Goal: Transaction & Acquisition: Purchase product/service

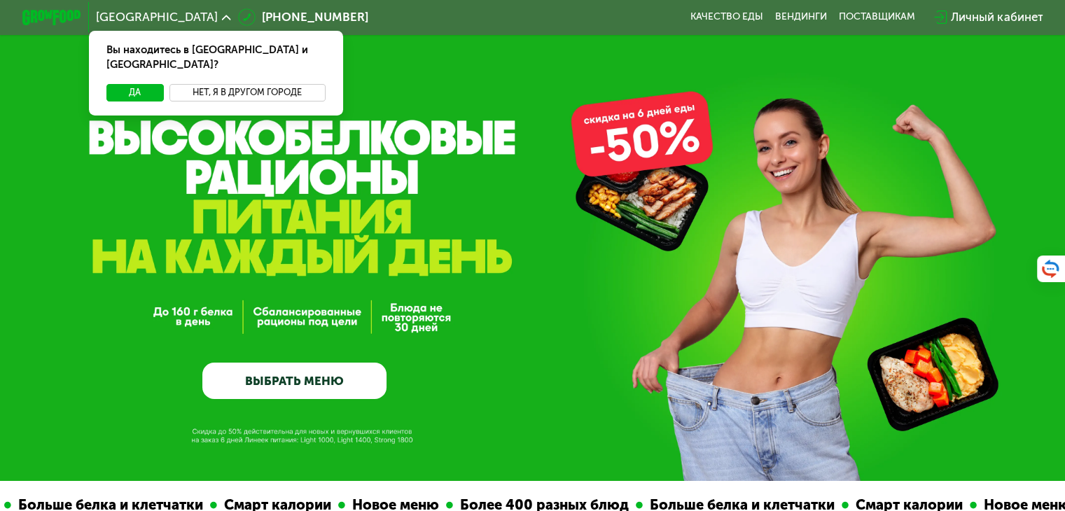
click at [211, 84] on button "Нет, я в другом городе" at bounding box center [247, 93] width 156 height 18
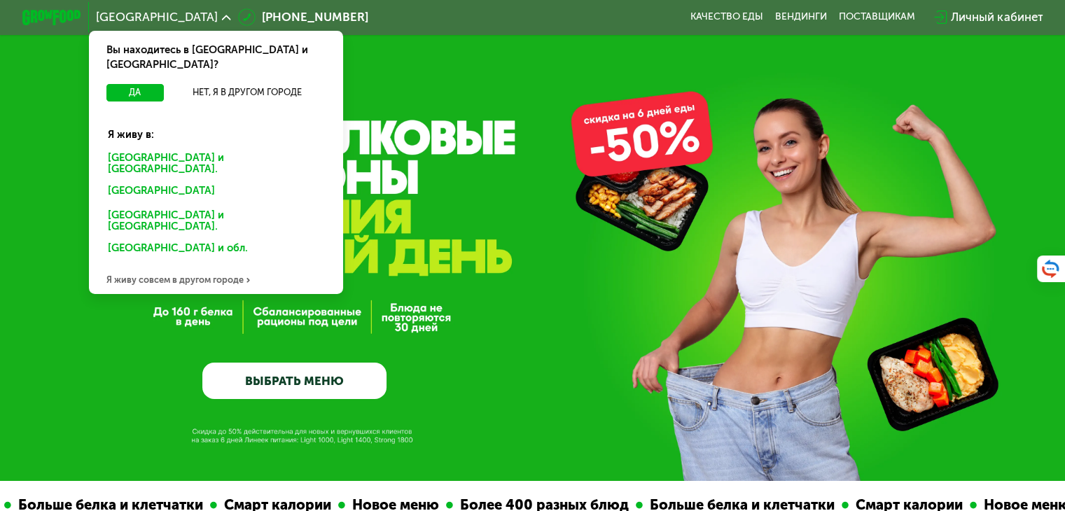
click at [169, 148] on div "Санкт-Петербурге и обл." at bounding box center [215, 163] width 237 height 31
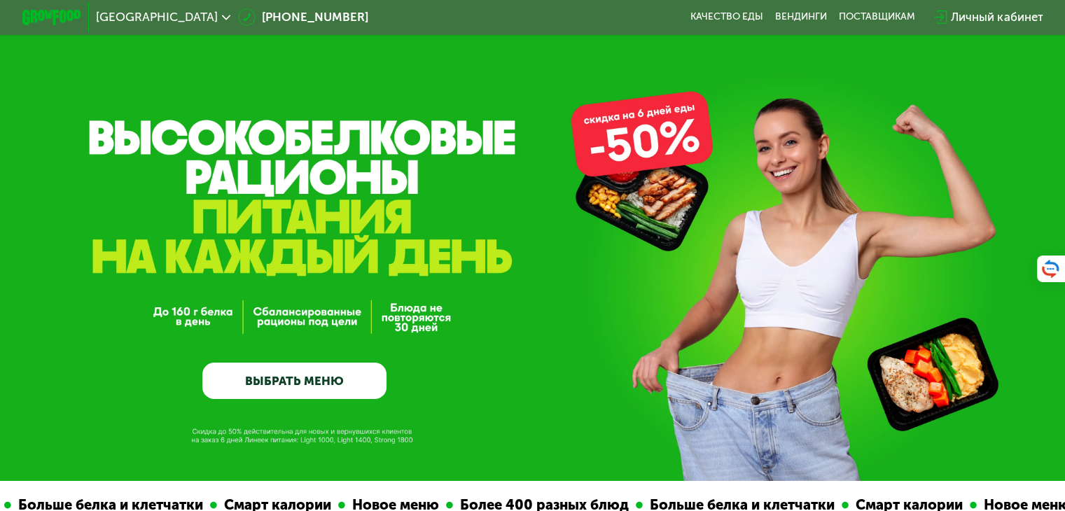
click at [306, 398] on link "ВЫБРАТЬ МЕНЮ" at bounding box center [294, 381] width 184 height 37
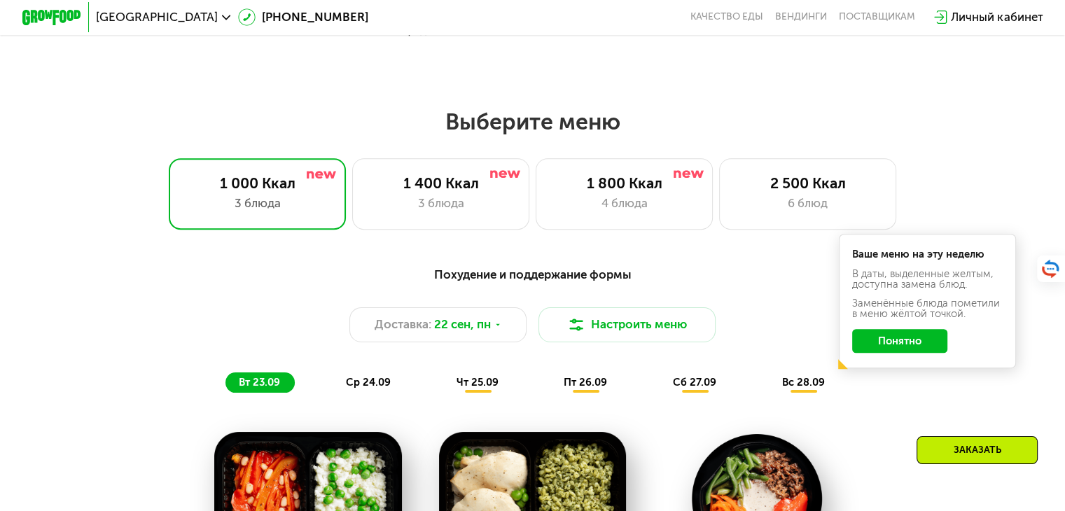
scroll to position [941, 0]
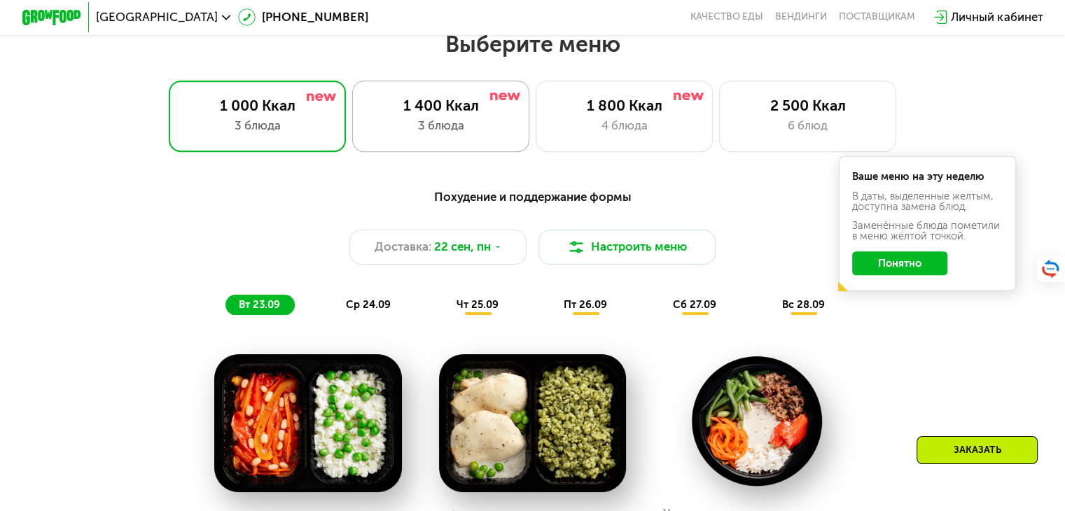
click at [496, 123] on div "3 блюда" at bounding box center [441, 126] width 146 height 18
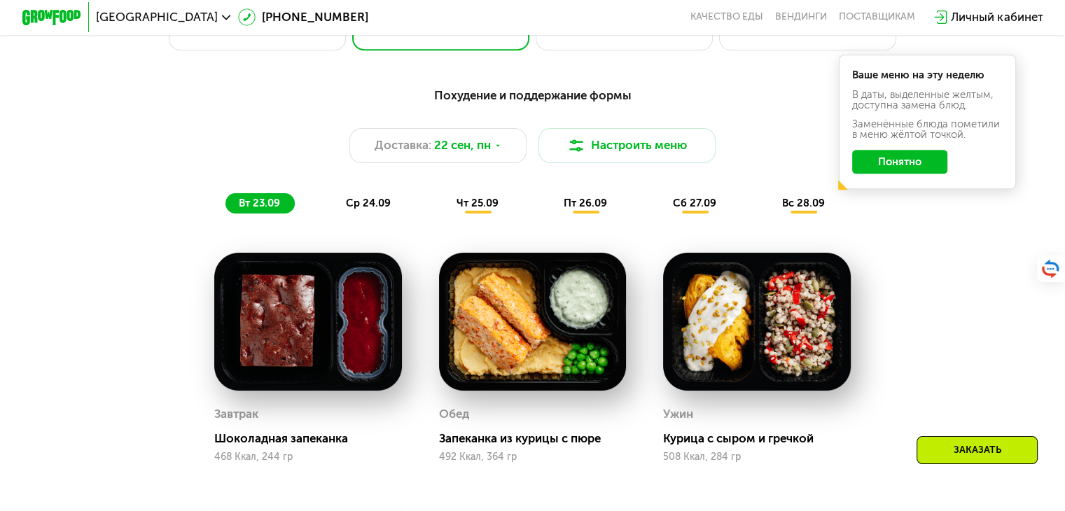
scroll to position [1044, 0]
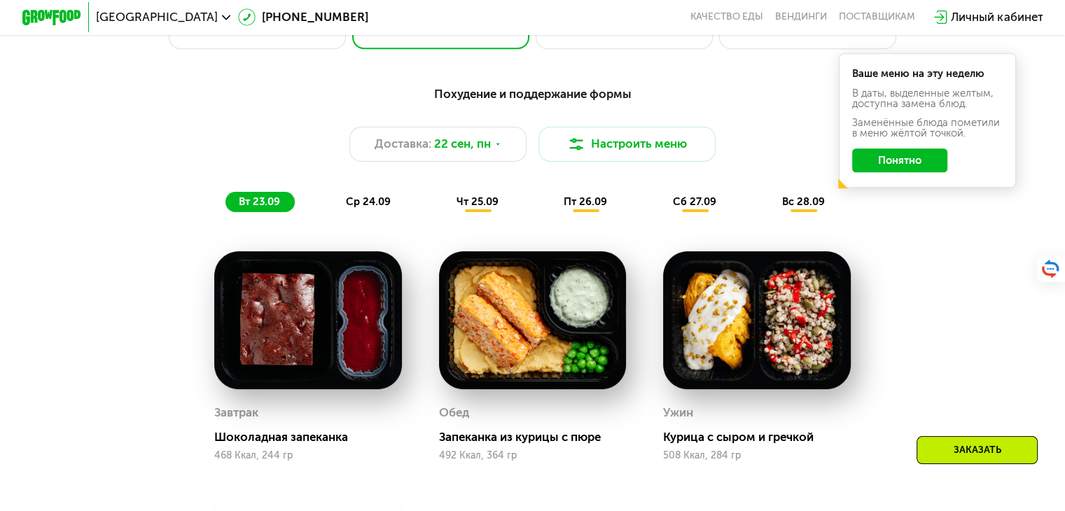
click at [364, 208] on span "ср 24.09" at bounding box center [368, 201] width 45 height 13
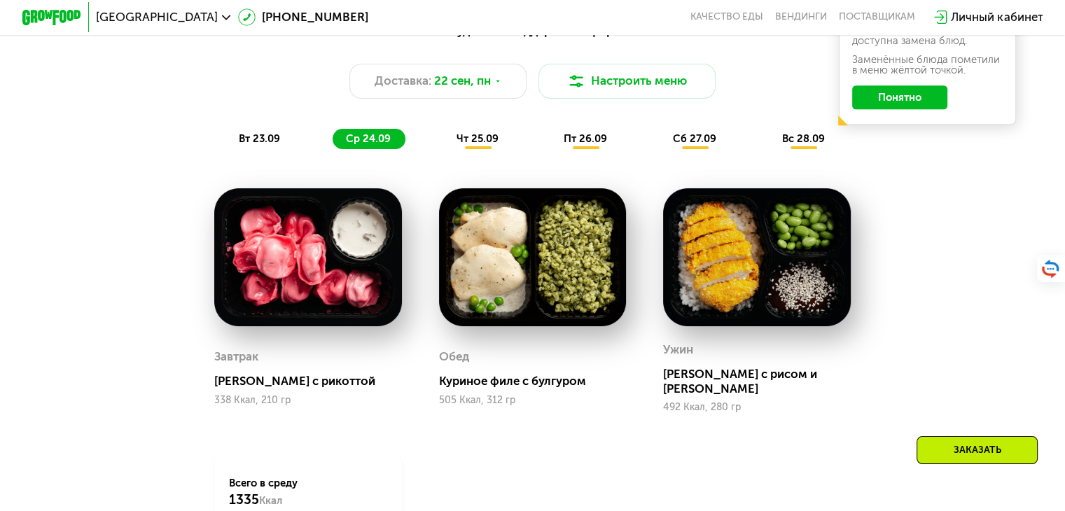
scroll to position [1111, 0]
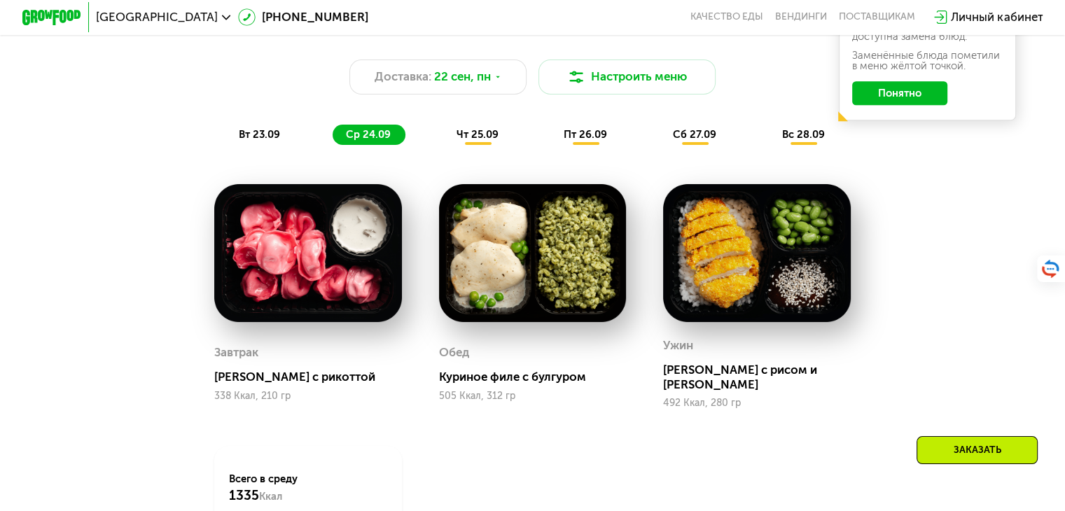
click at [584, 146] on div "пт 26.09" at bounding box center [585, 135] width 71 height 21
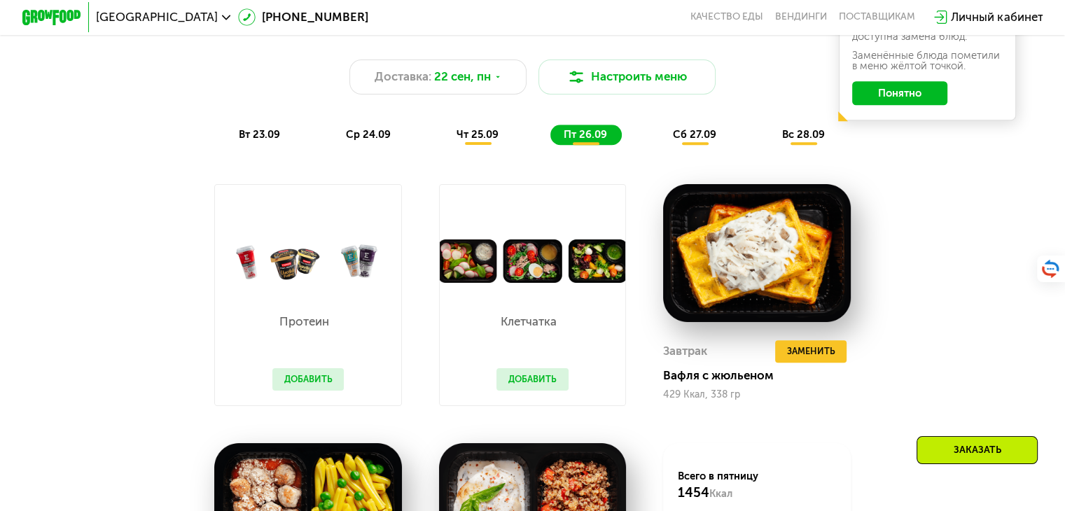
click at [497, 141] on span "чт 25.09" at bounding box center [478, 134] width 42 height 13
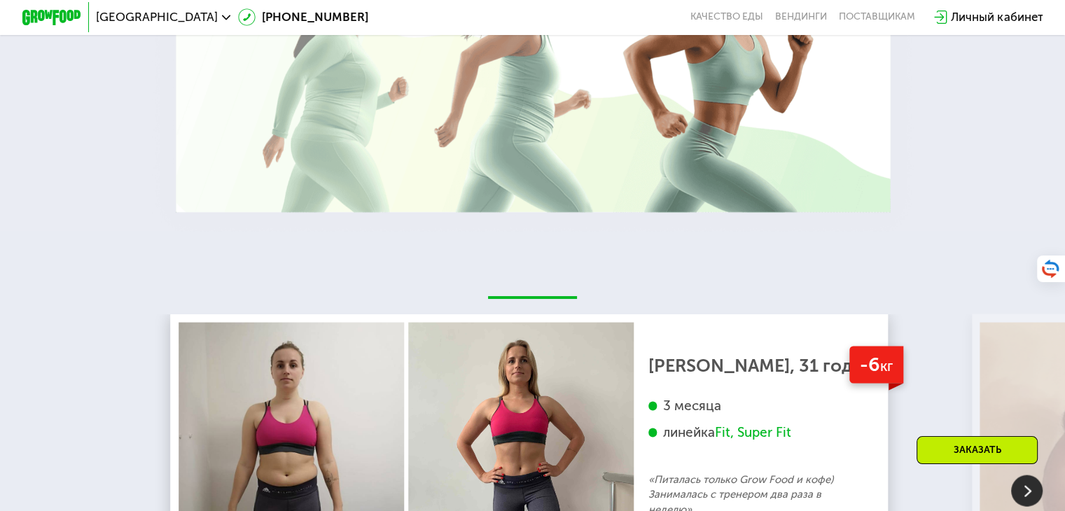
scroll to position [2574, 0]
